Goal: Information Seeking & Learning: Learn about a topic

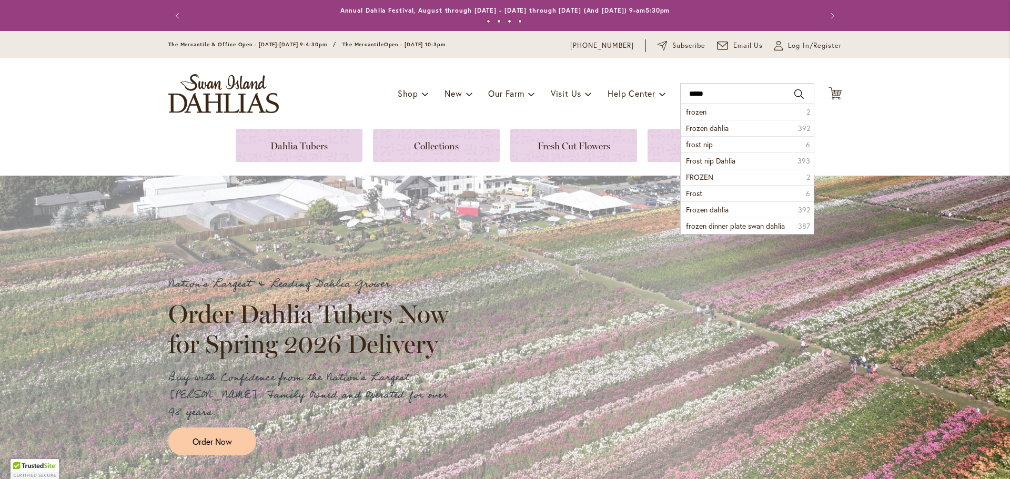
type input "******"
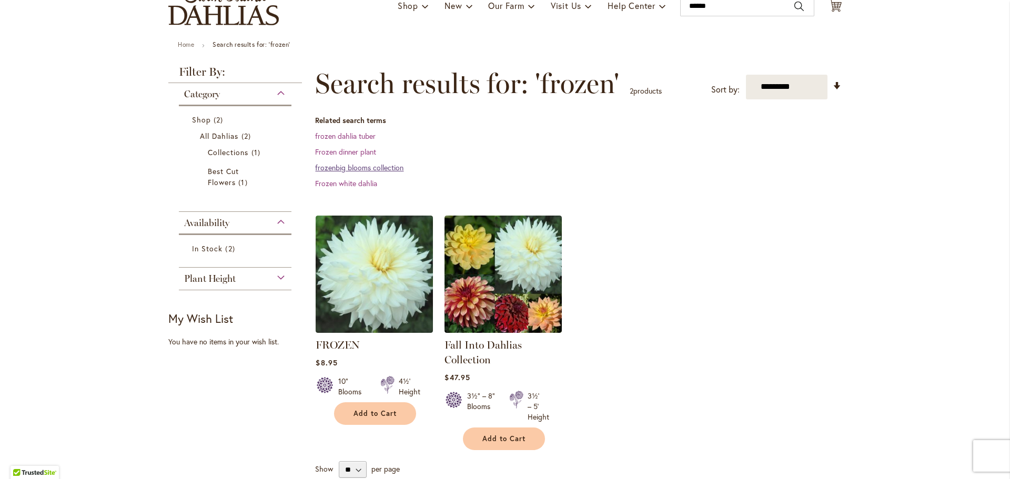
scroll to position [158, 0]
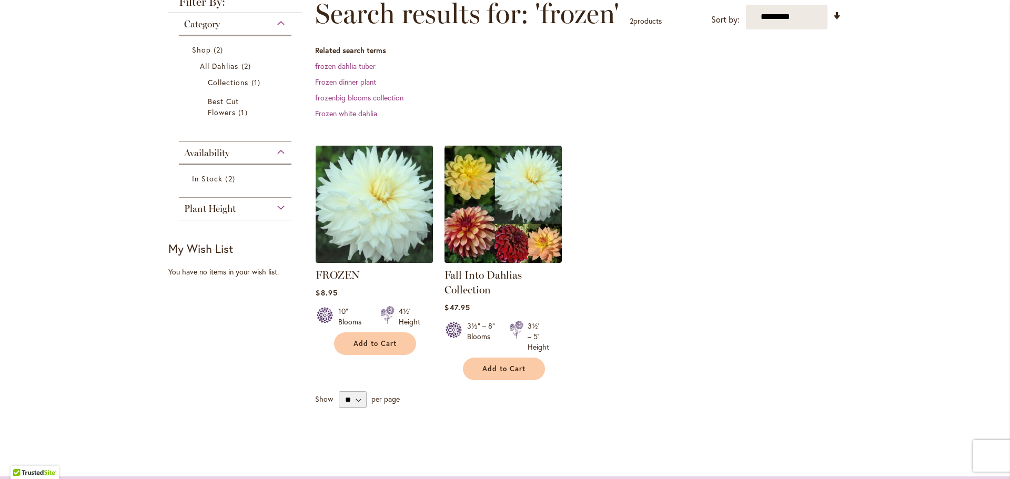
click at [374, 193] on img at bounding box center [374, 204] width 123 height 123
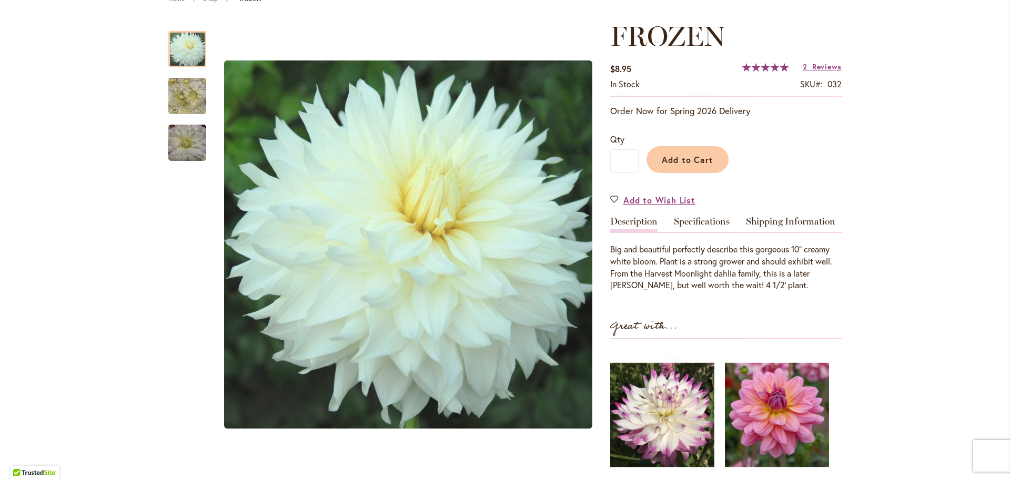
scroll to position [158, 0]
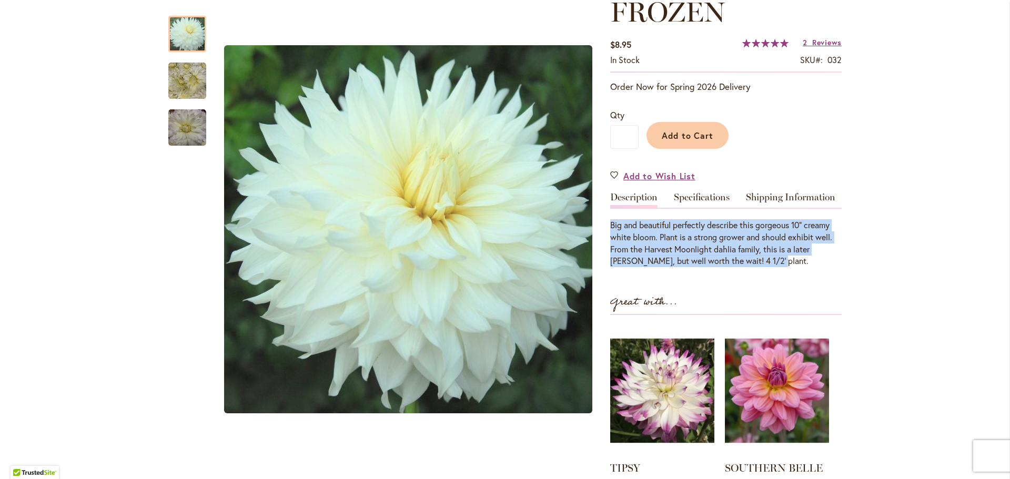
drag, startPoint x: 607, startPoint y: 220, endPoint x: 774, endPoint y: 260, distance: 171.3
click at [774, 260] on div "Big and beautiful perfectly describe this gorgeous 10" creamy white bloom. Plan…" at bounding box center [725, 243] width 231 height 48
copy div "Big and beautiful perfectly describe this gorgeous 10" creamy white bloom. Plan…"
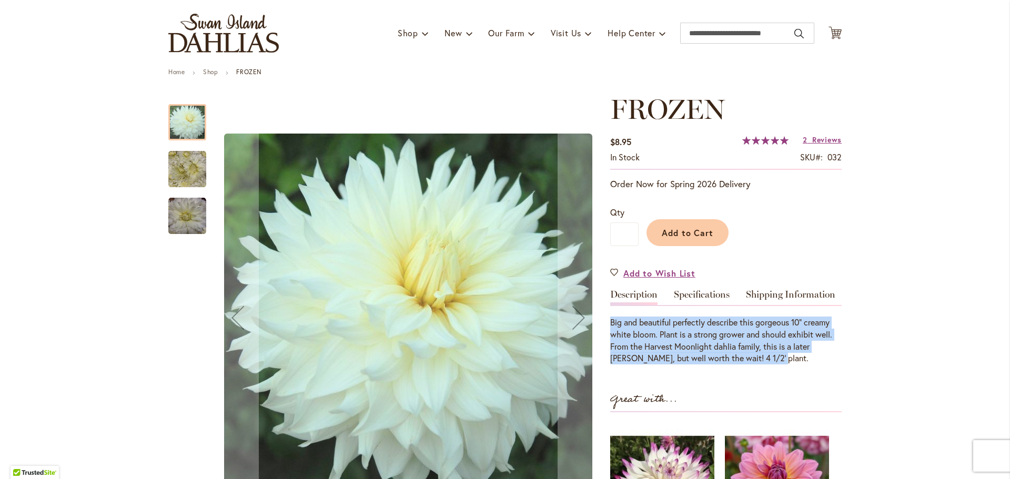
scroll to position [0, 0]
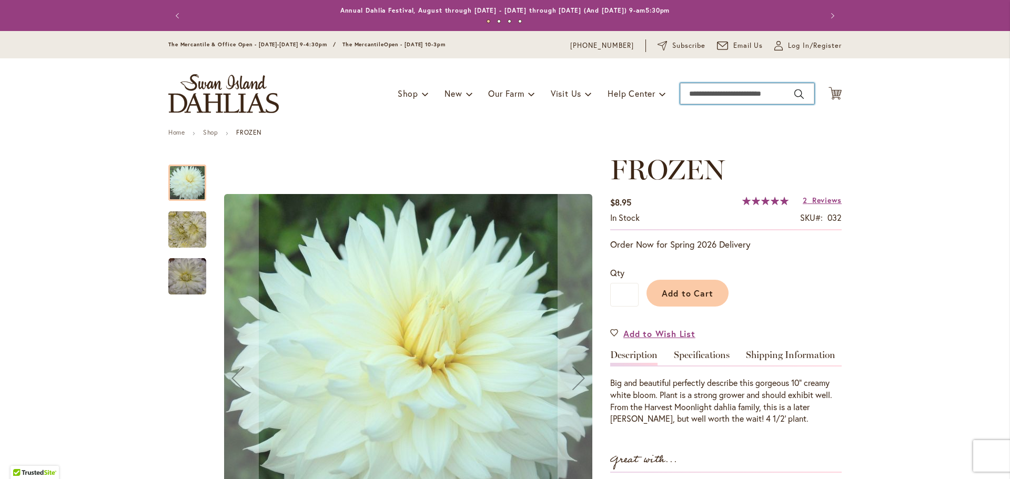
click at [773, 93] on input "Search" at bounding box center [747, 93] width 134 height 21
type input "**********"
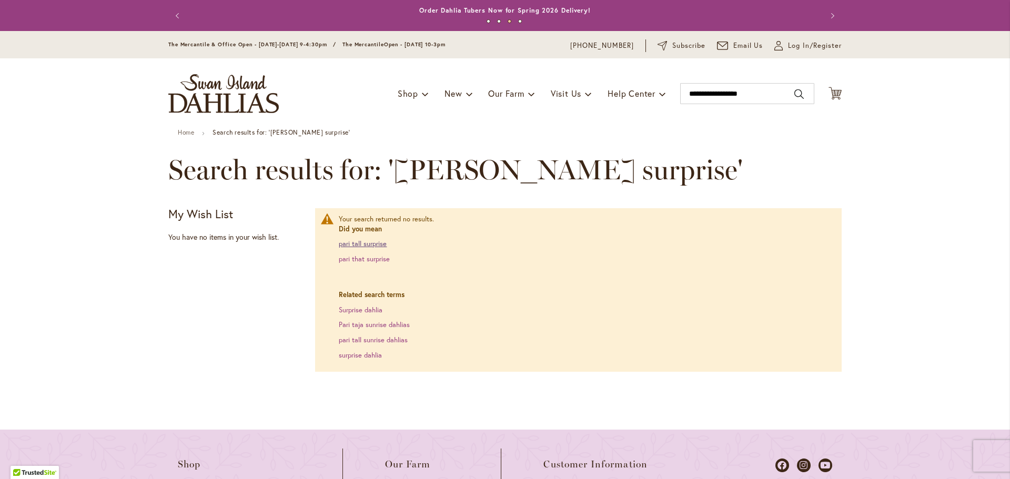
click at [369, 240] on link "pari tall surprise" at bounding box center [363, 243] width 48 height 9
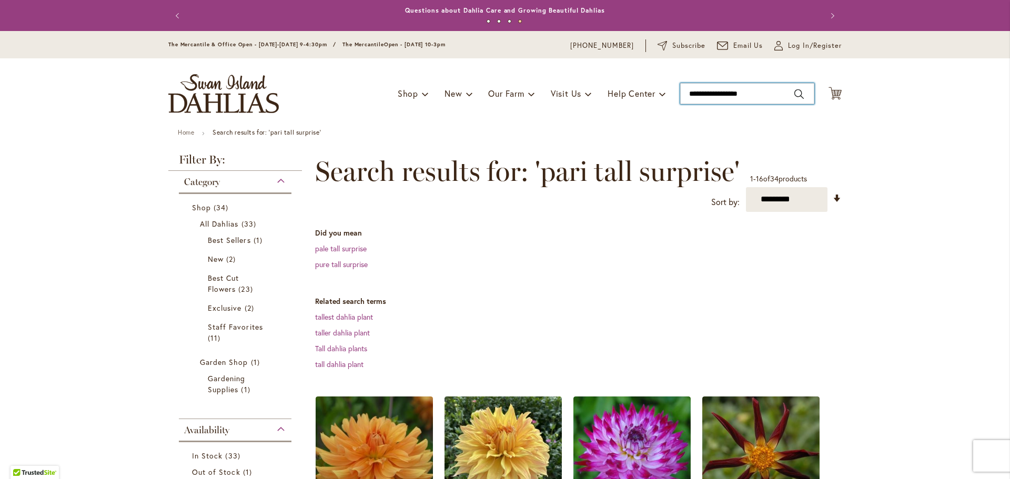
click at [760, 90] on input "**********" at bounding box center [747, 93] width 134 height 21
type input "*"
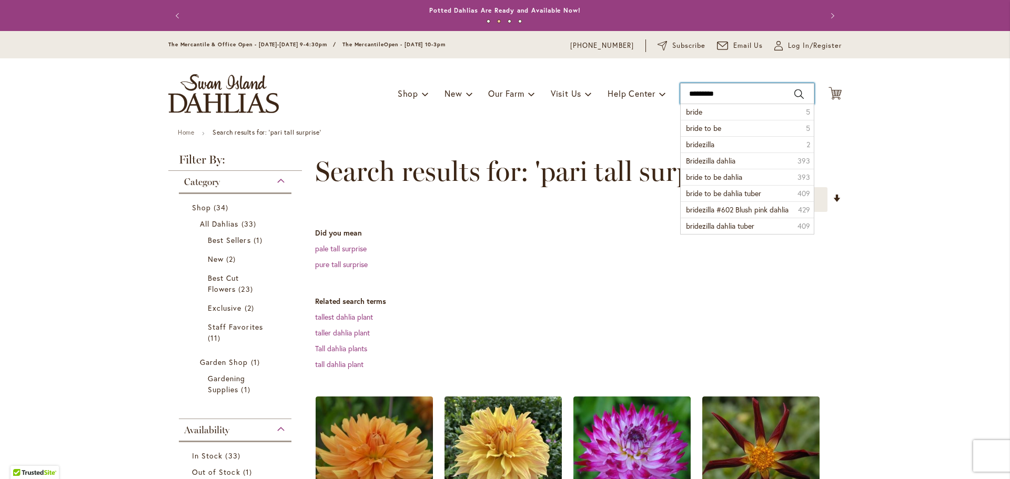
type input "**********"
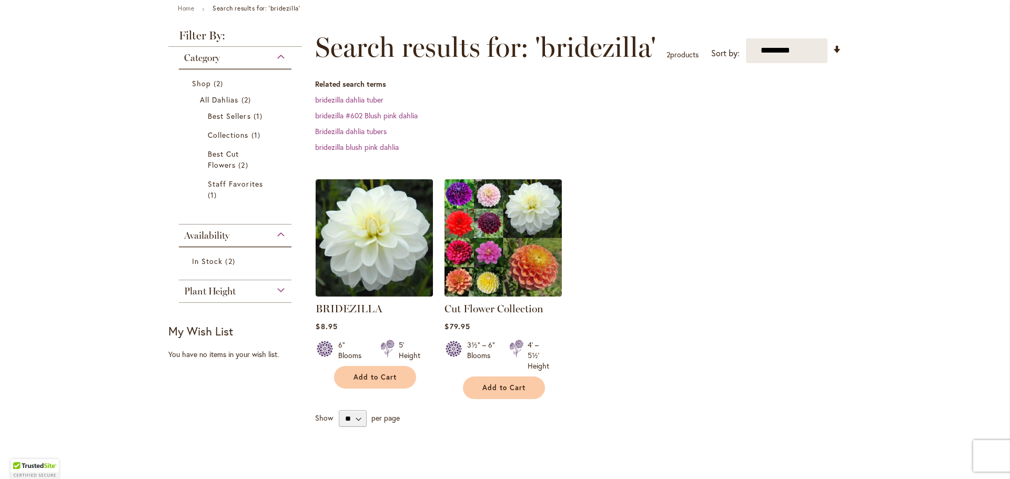
scroll to position [125, 0]
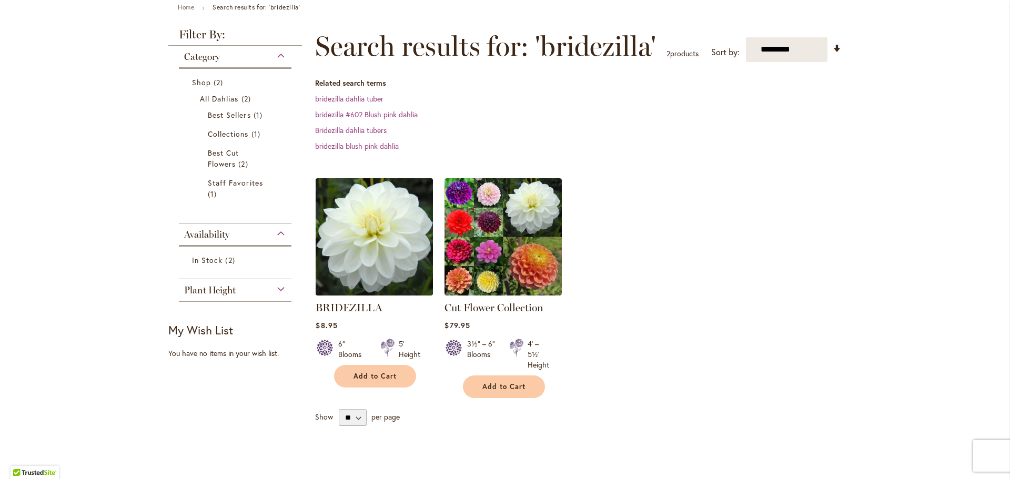
click at [367, 226] on img at bounding box center [374, 236] width 123 height 123
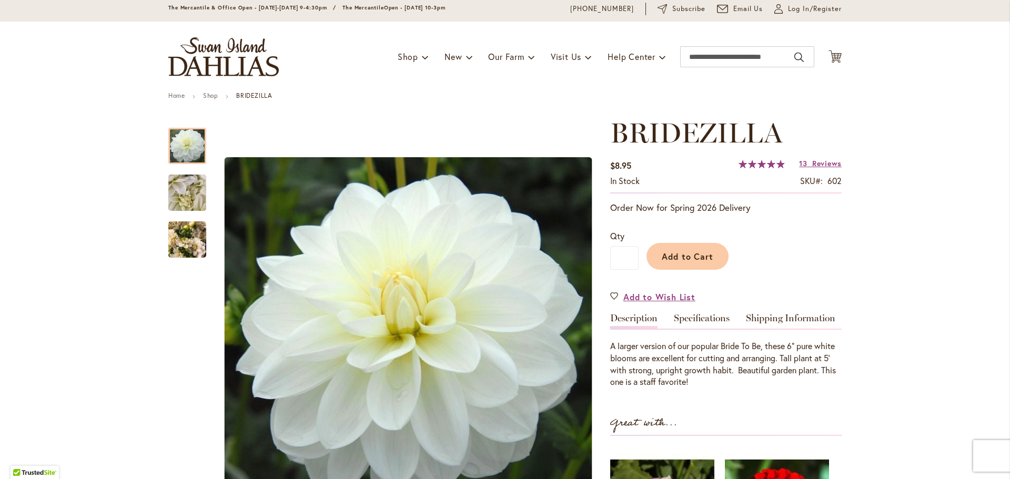
scroll to position [53, 0]
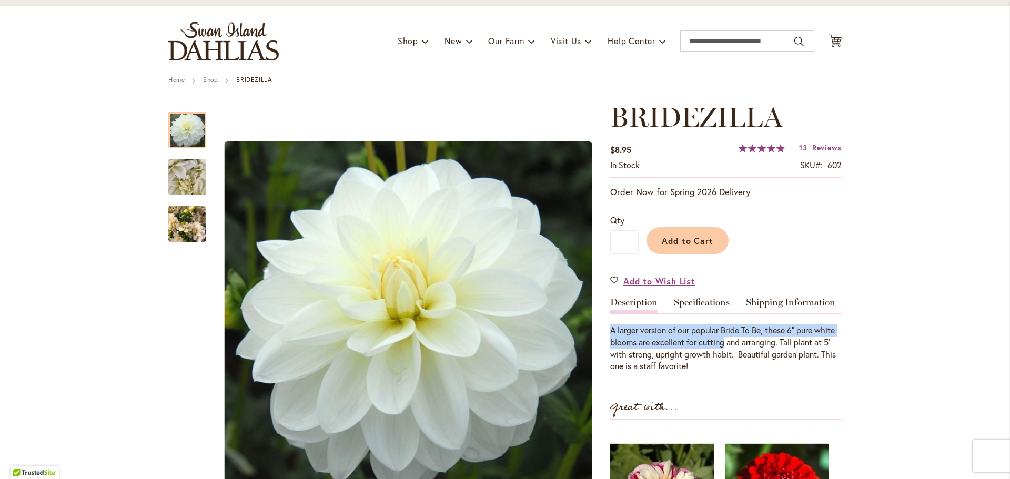
drag, startPoint x: 605, startPoint y: 327, endPoint x: 719, endPoint y: 338, distance: 114.7
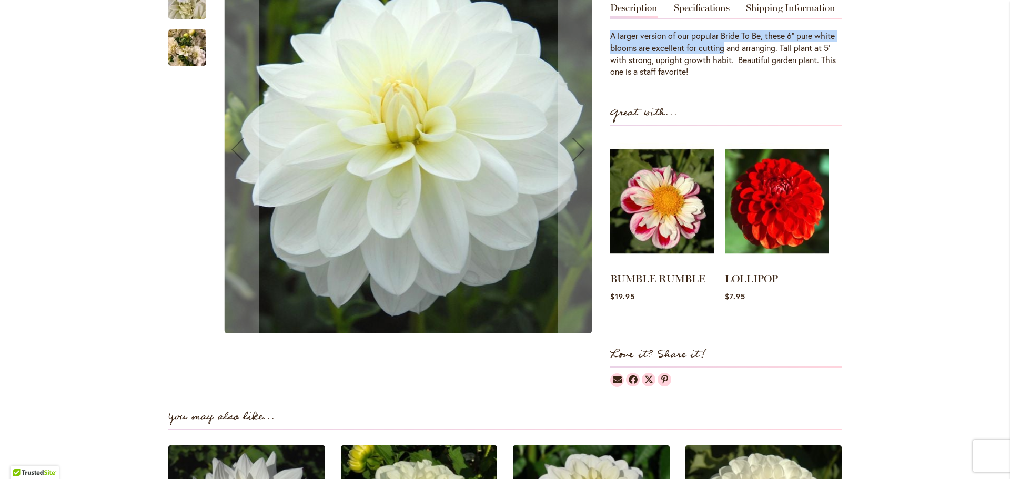
scroll to position [314, 0]
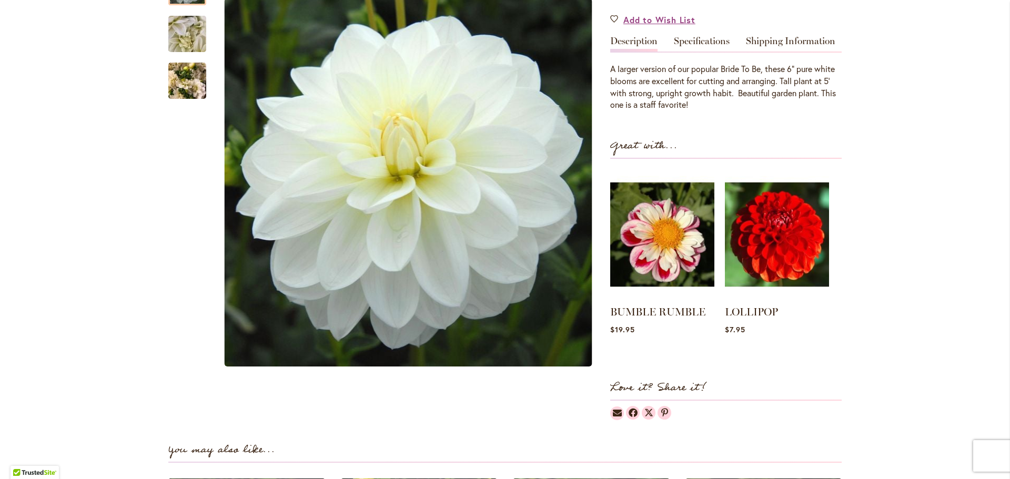
drag, startPoint x: 766, startPoint y: 64, endPoint x: 636, endPoint y: 79, distance: 131.3
click at [636, 79] on div "A larger version of our popular Bride To Be, these 6" pure white blooms are exc…" at bounding box center [725, 87] width 231 height 48
copy div "hese 6" pure white blooms"
drag, startPoint x: 779, startPoint y: 80, endPoint x: 732, endPoint y: 92, distance: 48.6
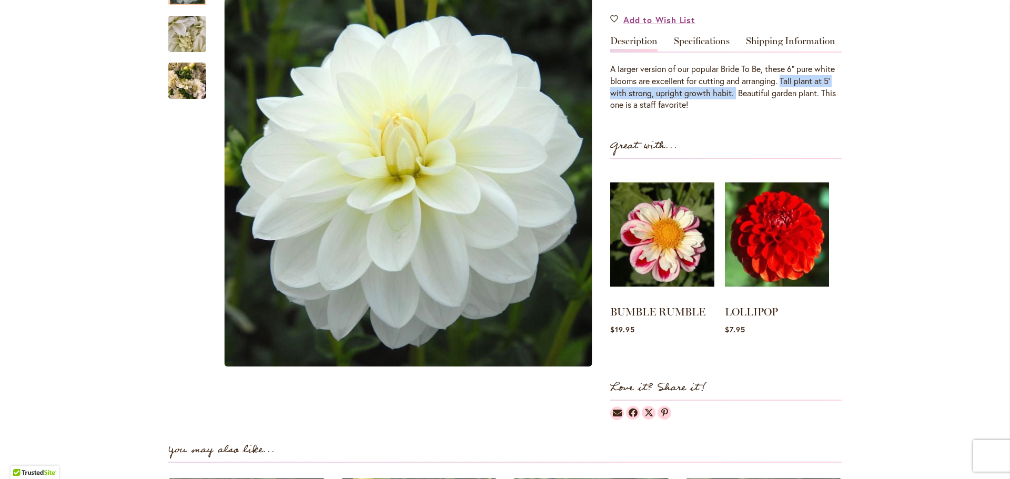
click at [732, 92] on div "A larger version of our popular Bride To Be, these 6" pure white blooms are exc…" at bounding box center [725, 87] width 231 height 48
copy div "Tall plant at 5' with strong, upright growth habit."
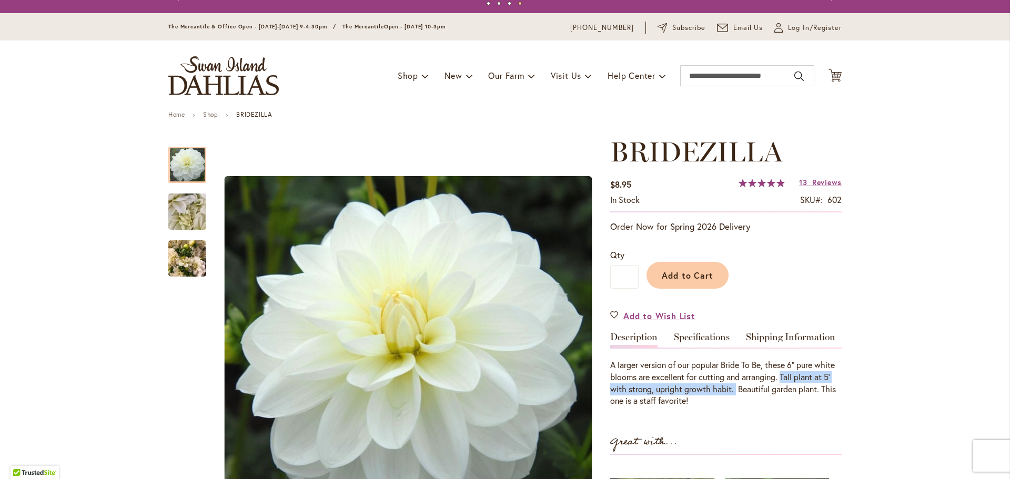
scroll to position [0, 0]
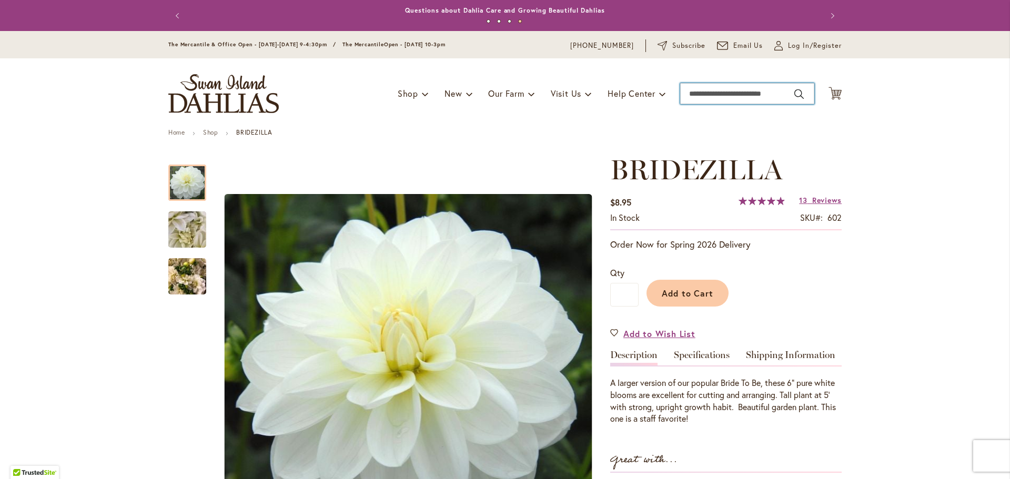
click at [777, 95] on input "Search" at bounding box center [747, 93] width 134 height 21
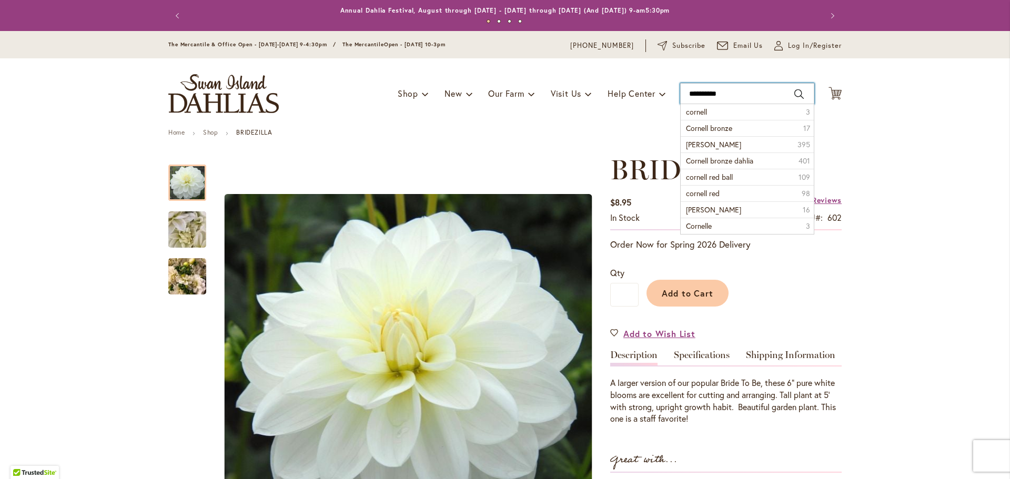
type input "**********"
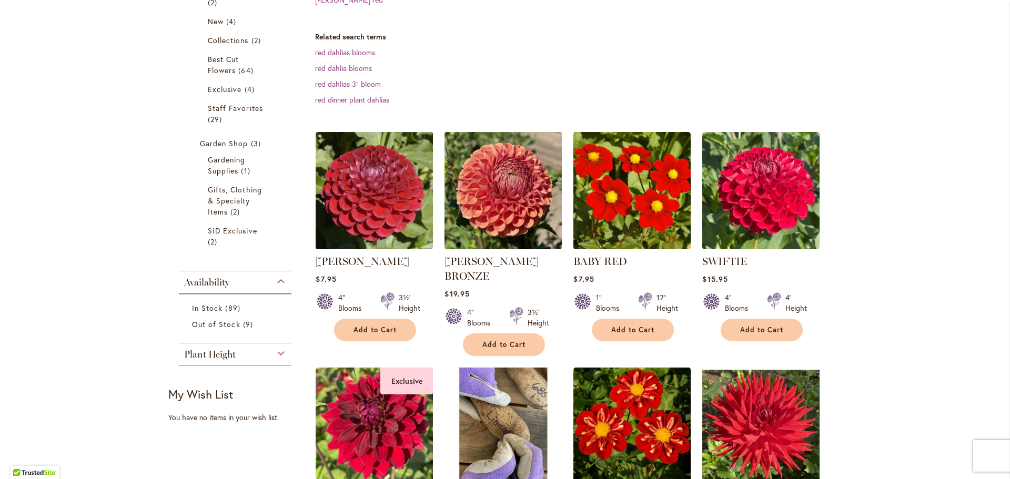
scroll to position [263, 0]
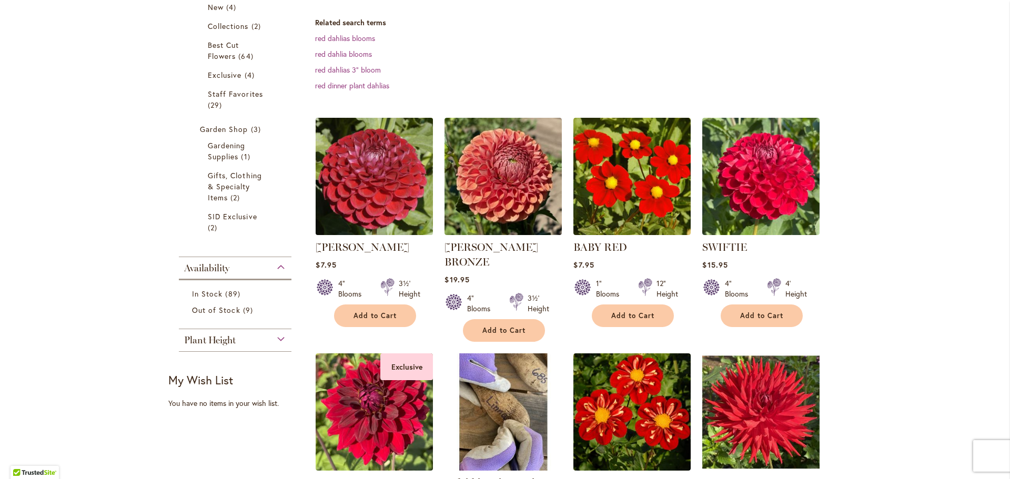
click at [366, 163] on img at bounding box center [374, 176] width 123 height 123
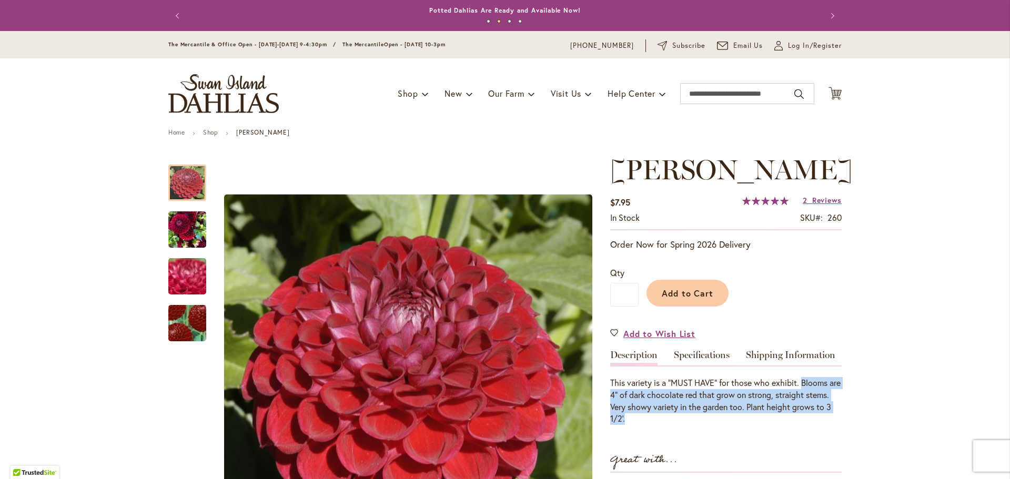
drag, startPoint x: 799, startPoint y: 379, endPoint x: 649, endPoint y: 437, distance: 161.2
click at [668, 418] on div "This variety is a "MUST HAVE" for those who exhibit. Blooms are 4" of dark choc…" at bounding box center [725, 401] width 231 height 48
copy div "Blooms are 4" of dark chocolate red that grow on strong, straight stems. Very s…"
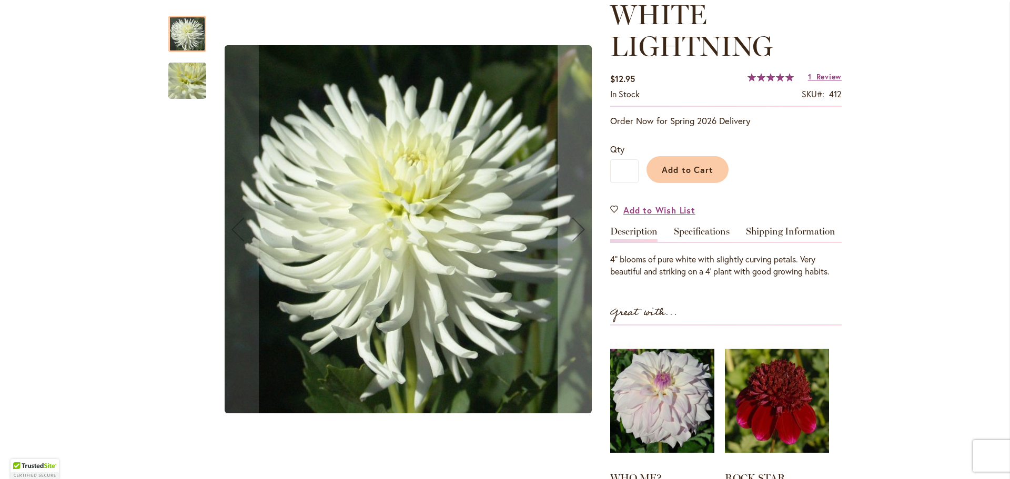
scroll to position [158, 0]
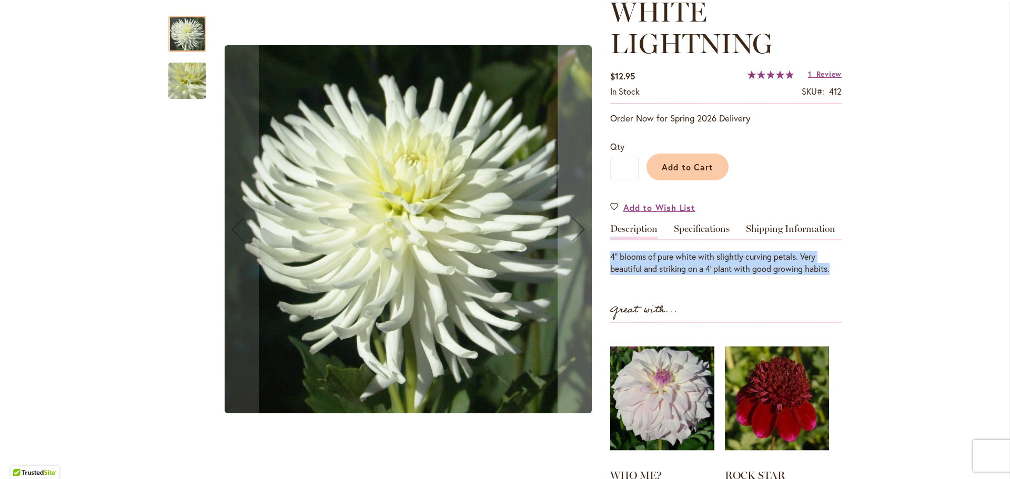
drag, startPoint x: 605, startPoint y: 248, endPoint x: 845, endPoint y: 274, distance: 241.2
copy div "4" blooms of pure white with slightly curving petals. Very beautiful and striki…"
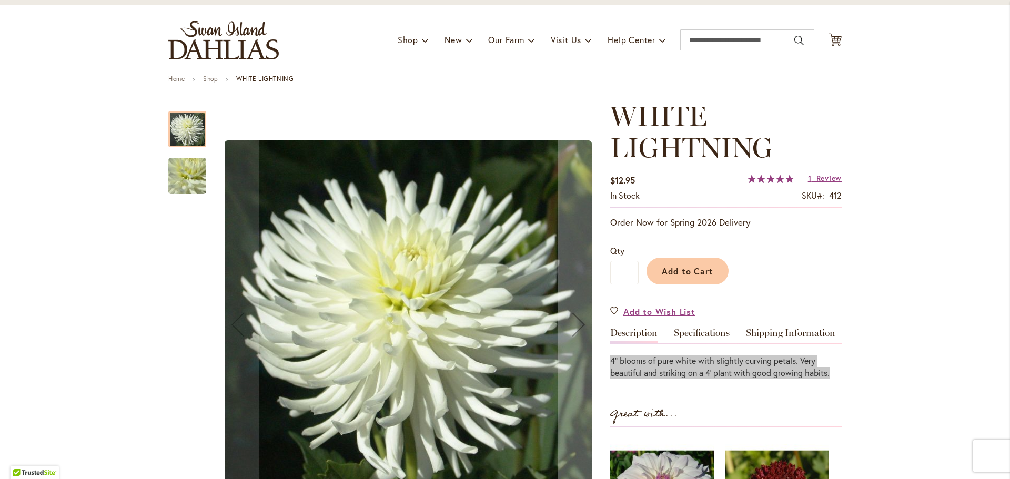
scroll to position [53, 0]
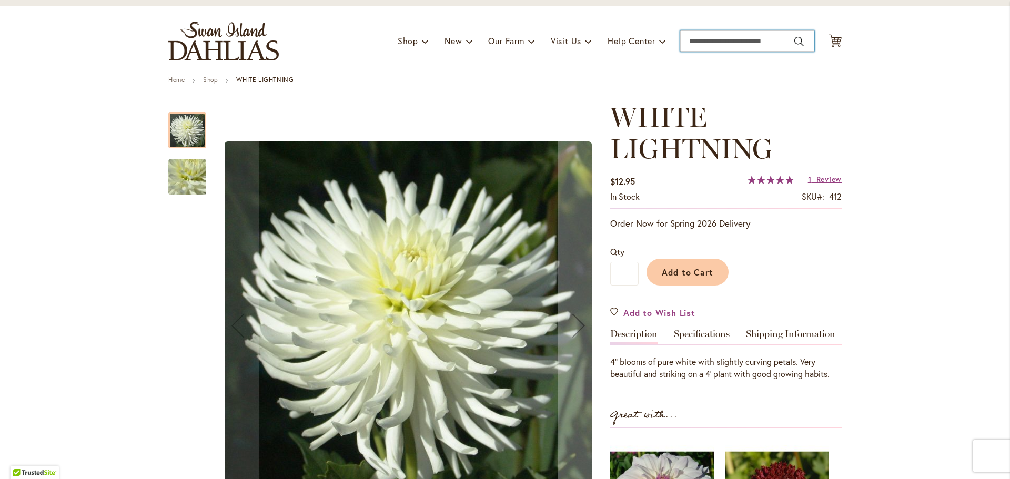
click at [782, 40] on input "Search" at bounding box center [747, 41] width 134 height 21
type input "******"
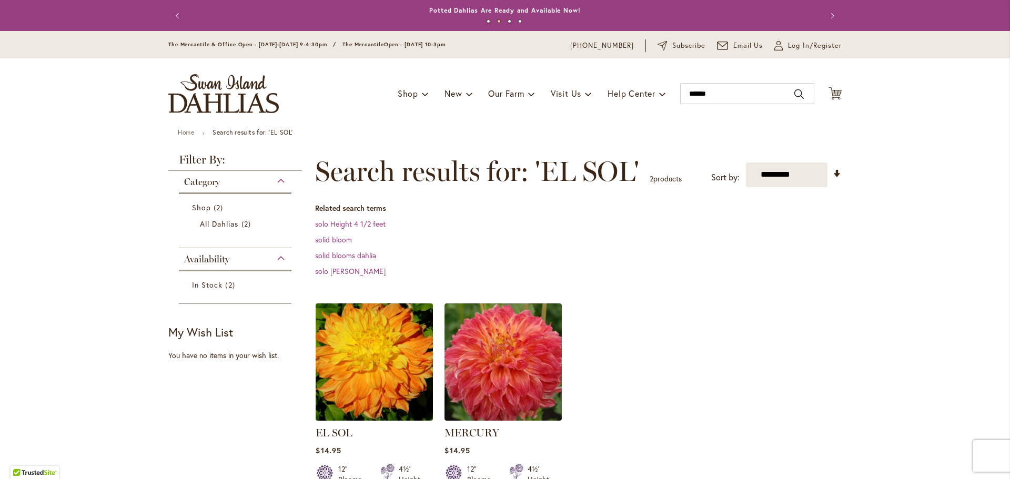
click at [347, 370] on img at bounding box center [374, 361] width 123 height 123
